Goal: Check status

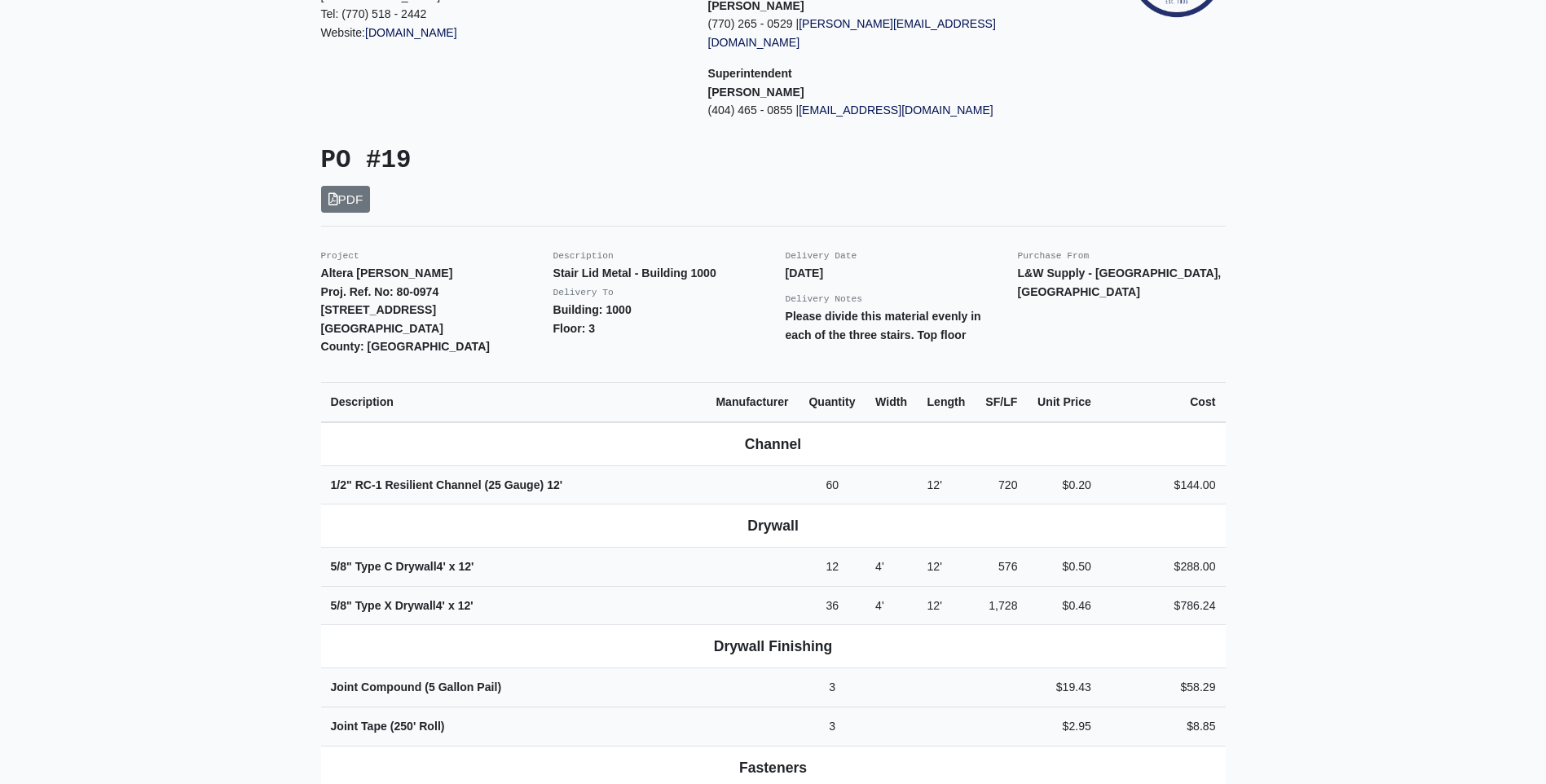
scroll to position [244, 0]
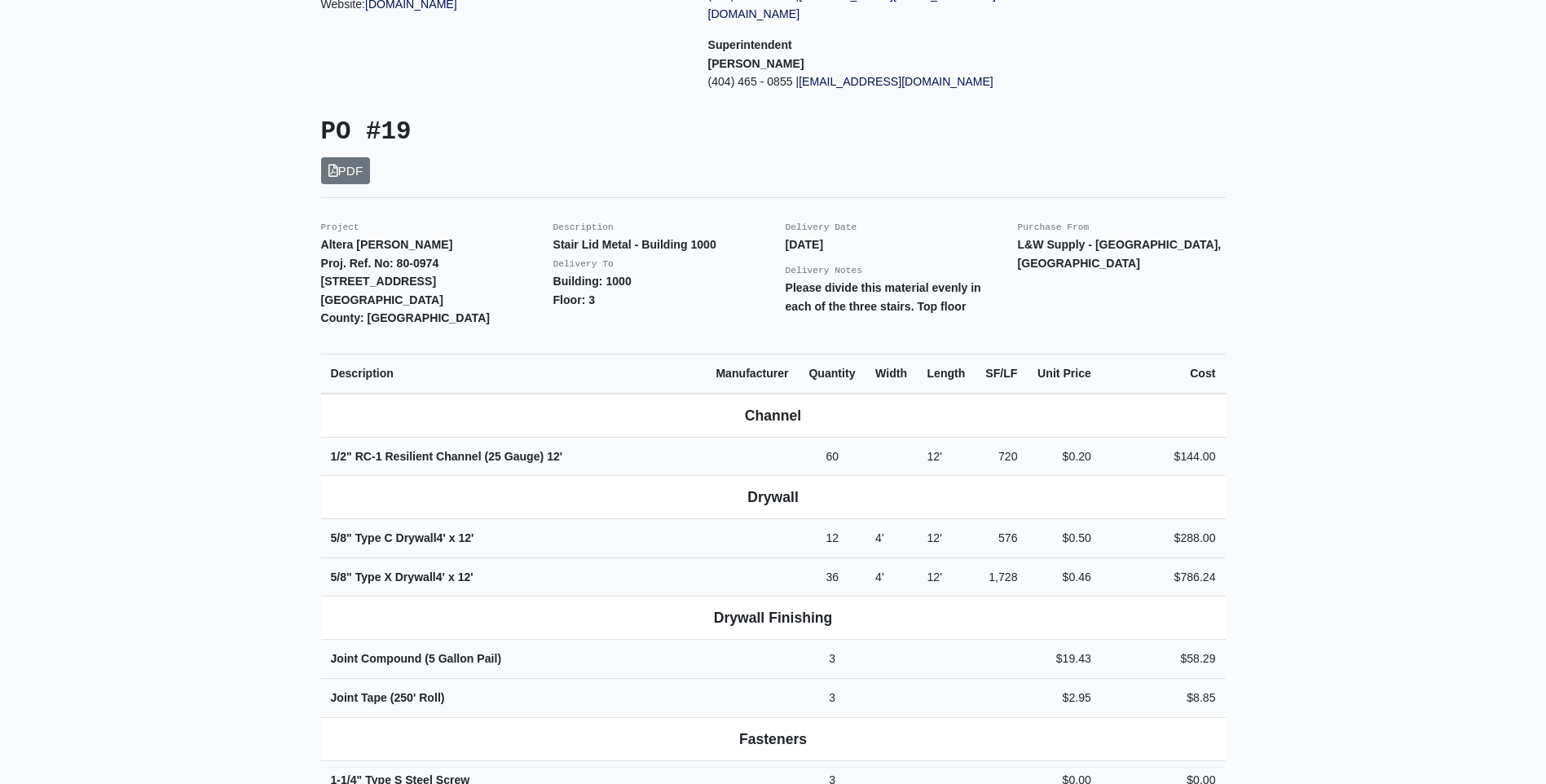
scroll to position [244, 0]
